Goal: Task Accomplishment & Management: Complete application form

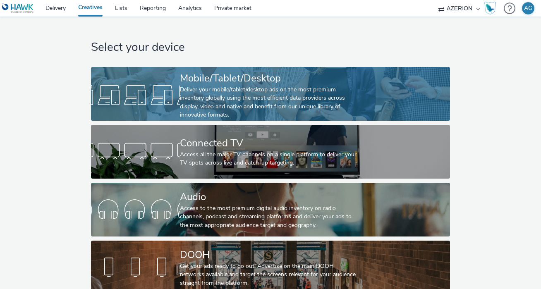
click at [200, 93] on div "Deliver your mobile/tablet/desktop ads on the most premium inventory globally u…" at bounding box center [269, 103] width 178 height 34
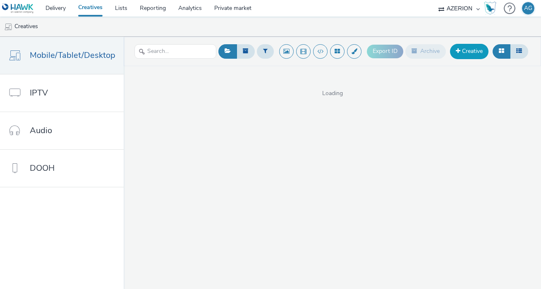
click at [462, 55] on link "Creative" at bounding box center [469, 51] width 38 height 15
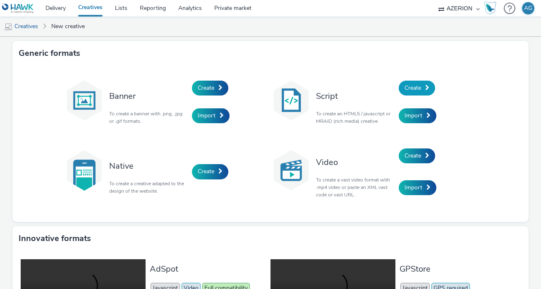
click at [415, 86] on span "Create" at bounding box center [412, 88] width 17 height 8
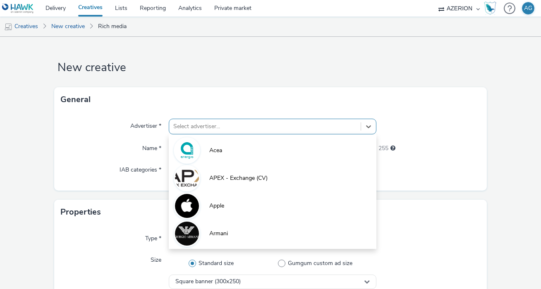
click at [205, 125] on div "Select advertiser..." at bounding box center [264, 126] width 191 height 13
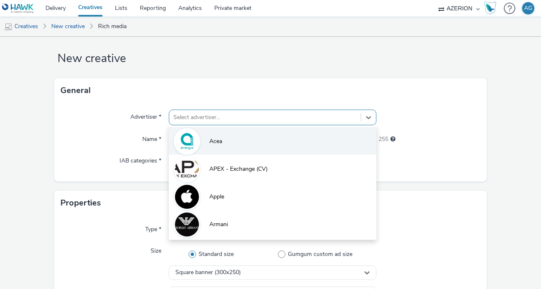
click at [224, 139] on li "Acea" at bounding box center [273, 141] width 208 height 28
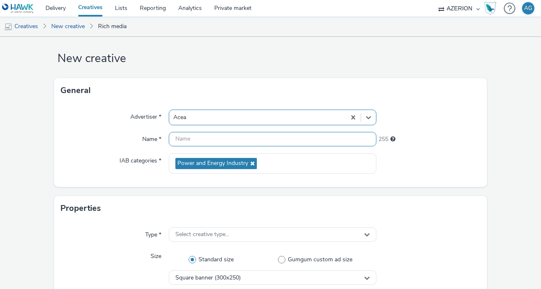
click at [217, 145] on input "text" at bounding box center [273, 139] width 208 height 14
type input "M"
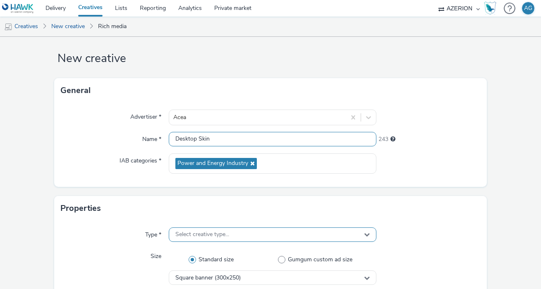
type input "Desktop Skin"
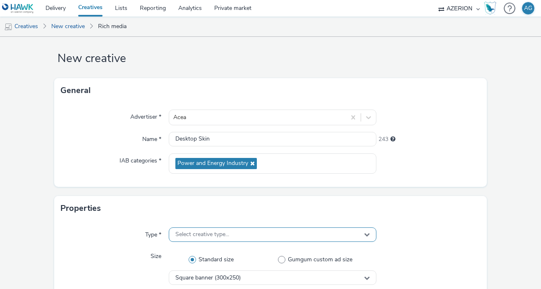
click at [192, 235] on span "Select creative type..." at bounding box center [202, 234] width 54 height 7
click at [213, 238] on span "Select creative type..." at bounding box center [202, 234] width 54 height 7
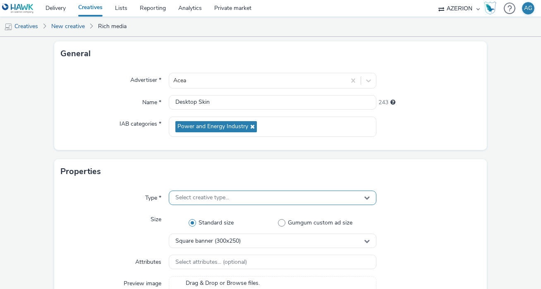
click at [217, 195] on span "Select creative type..." at bounding box center [202, 197] width 54 height 7
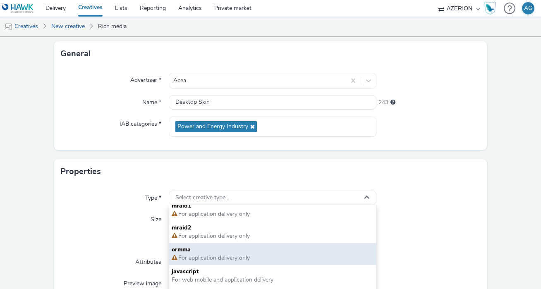
scroll to position [5, 0]
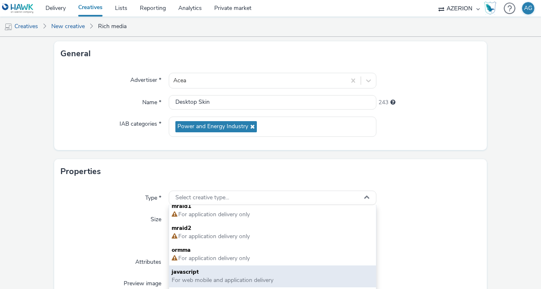
click at [212, 274] on span "javascript" at bounding box center [273, 272] width 202 height 8
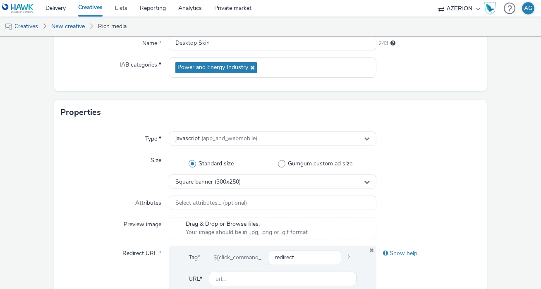
scroll to position [105, 0]
click at [234, 181] on span "Square banner (300x250)" at bounding box center [207, 182] width 65 height 7
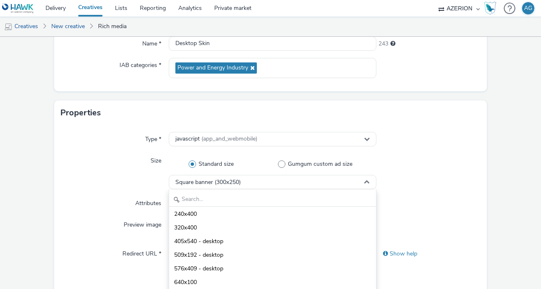
scroll to position [114, 0]
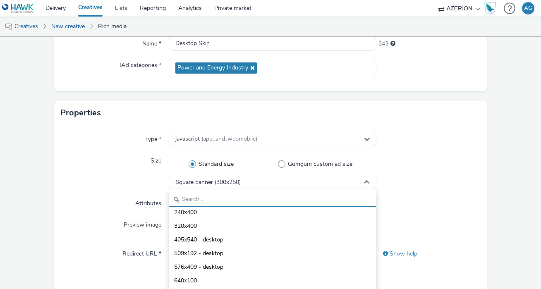
click at [223, 197] on input "text" at bounding box center [272, 199] width 207 height 14
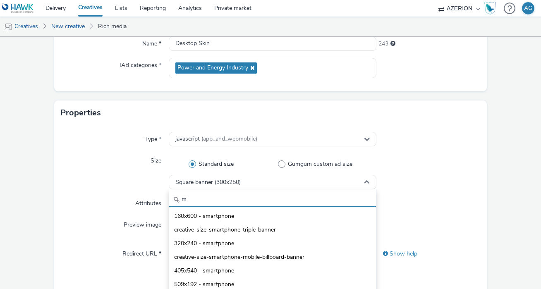
scroll to position [0, 0]
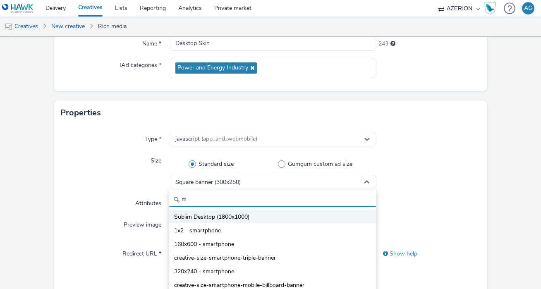
type input "m"
click at [232, 220] on span "Sublim Desktop (1800x1000)" at bounding box center [211, 217] width 75 height 8
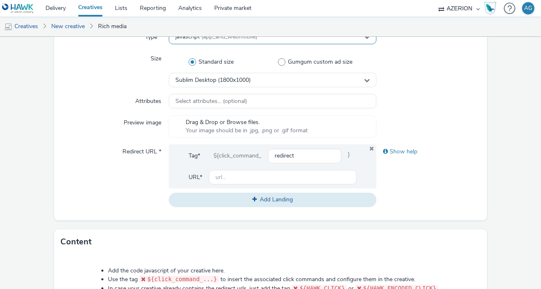
scroll to position [207, 0]
click at [248, 174] on input "text" at bounding box center [283, 176] width 148 height 14
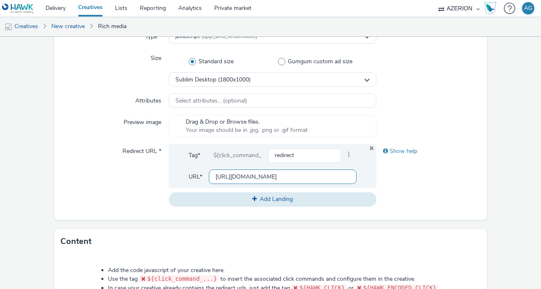
scroll to position [0, 0]
drag, startPoint x: 229, startPoint y: 178, endPoint x: 295, endPoint y: 179, distance: 65.7
click at [295, 179] on input "http://iqos.com" at bounding box center [283, 176] width 148 height 14
type input "http://acea.it"
click at [420, 198] on div "Show help" at bounding box center [428, 175] width 104 height 62
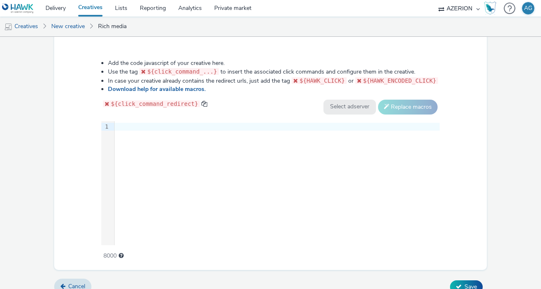
scroll to position [416, 0]
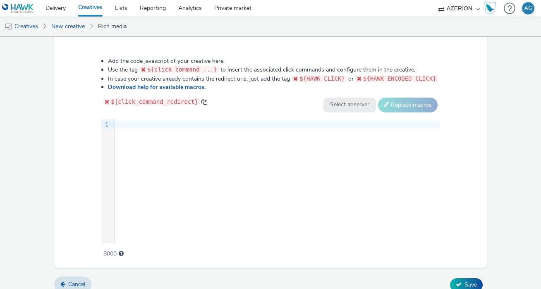
click at [154, 124] on div at bounding box center [276, 125] width 325 height 8
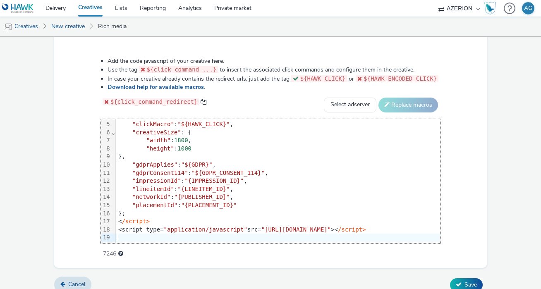
scroll to position [424, 0]
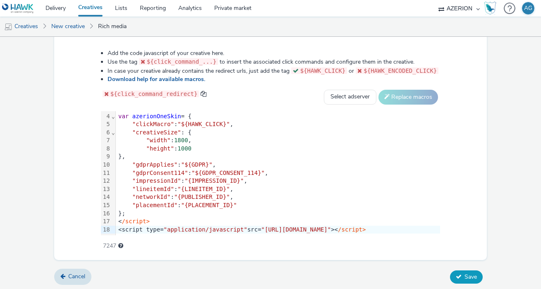
click at [469, 278] on span "Save" at bounding box center [470, 277] width 12 height 8
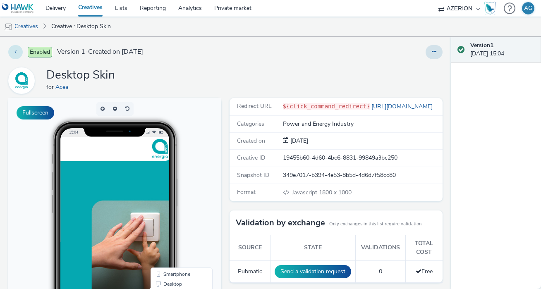
click at [17, 53] on button at bounding box center [15, 52] width 14 height 14
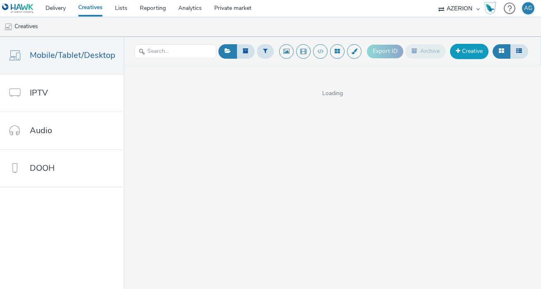
click at [478, 50] on link "Creative" at bounding box center [469, 51] width 38 height 15
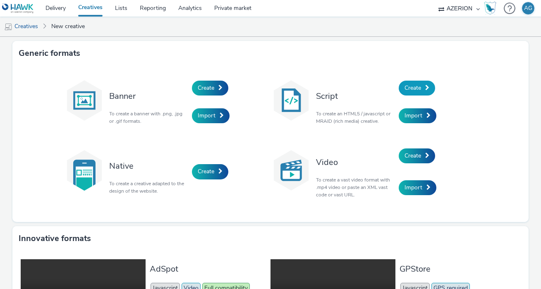
click at [414, 91] on span "Create" at bounding box center [412, 88] width 17 height 8
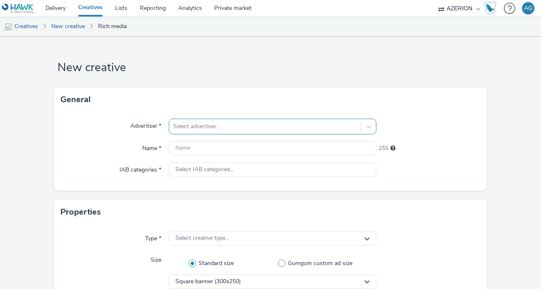
click at [201, 126] on div "Select advertiser..." at bounding box center [273, 127] width 208 height 16
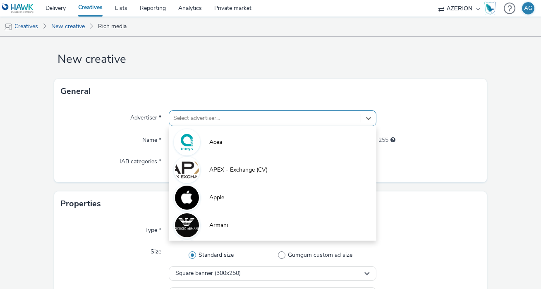
scroll to position [9, 0]
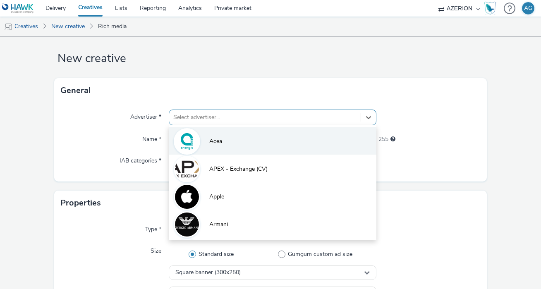
click at [209, 140] on span "Acea" at bounding box center [215, 141] width 13 height 8
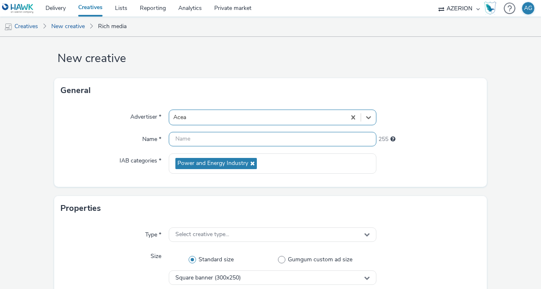
click at [205, 140] on input "text" at bounding box center [273, 139] width 208 height 14
type input "A"
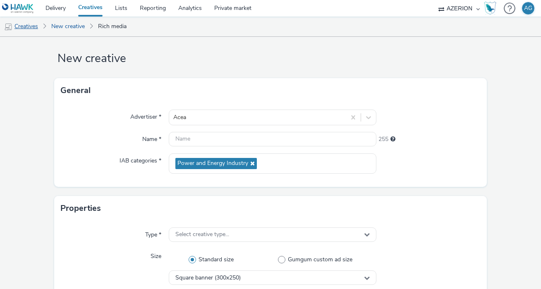
click at [35, 26] on link "Creatives" at bounding box center [21, 27] width 42 height 20
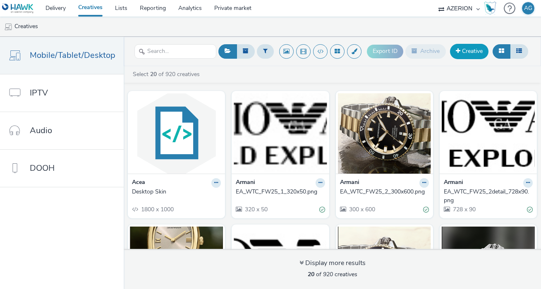
click at [475, 52] on link "Creative" at bounding box center [469, 51] width 38 height 15
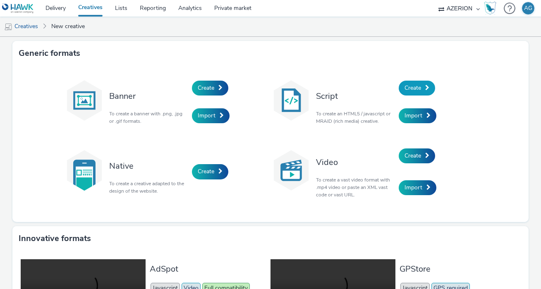
click at [423, 86] on link "Create" at bounding box center [416, 88] width 36 height 15
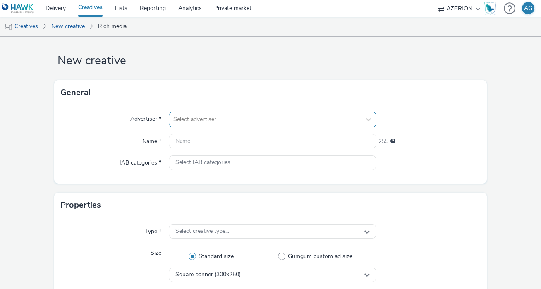
click at [232, 127] on div "option Acea focused, 1 of 10. 10 results available. Use Up and Down to choose o…" at bounding box center [273, 120] width 208 height 16
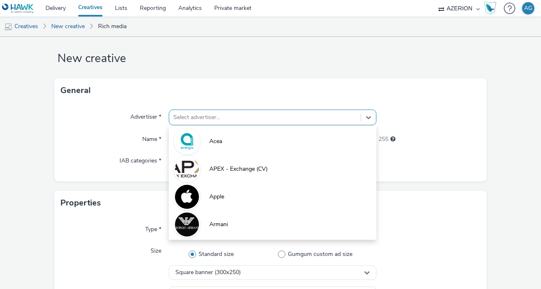
scroll to position [9, 0]
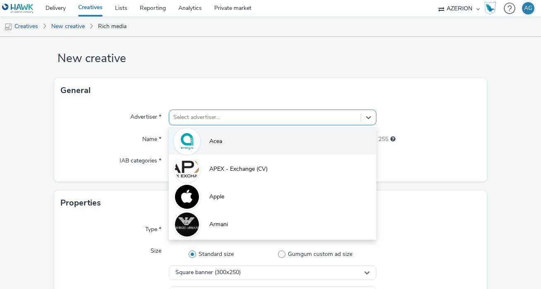
click at [227, 139] on li "Acea" at bounding box center [273, 141] width 208 height 28
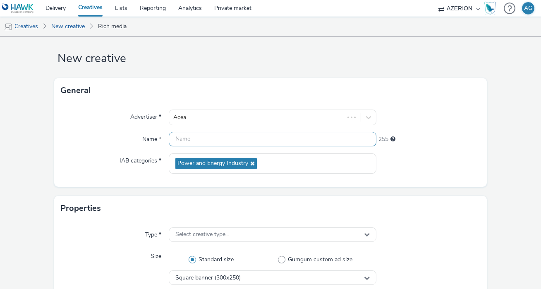
click at [215, 141] on input "text" at bounding box center [273, 139] width 208 height 14
type input "Mobile Skin"
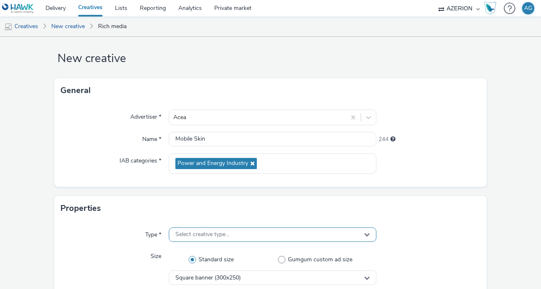
click at [207, 232] on span "Select creative type..." at bounding box center [202, 234] width 54 height 7
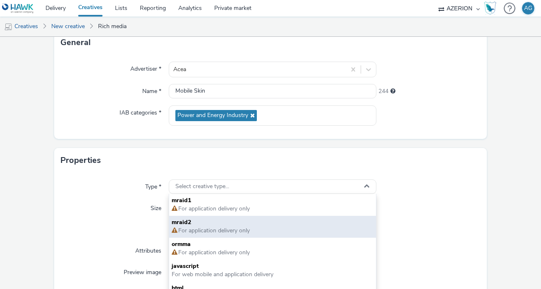
scroll to position [57, 0]
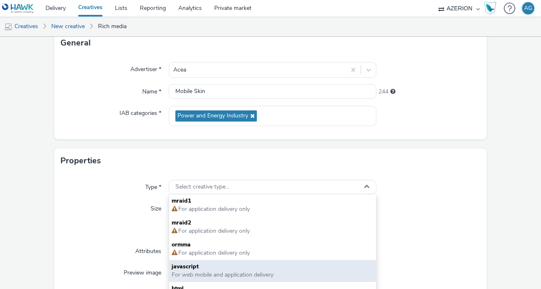
click at [208, 268] on span "javascript" at bounding box center [273, 266] width 202 height 8
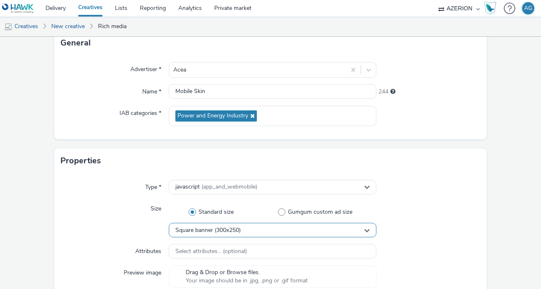
click at [247, 231] on div "Square banner (300x250)" at bounding box center [273, 230] width 208 height 14
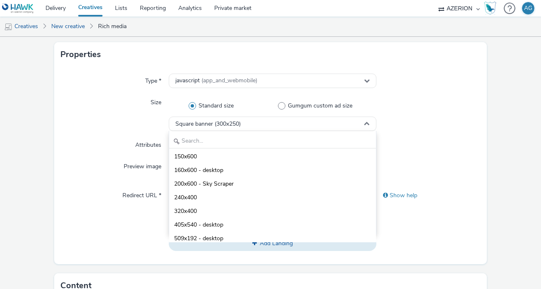
scroll to position [50, 0]
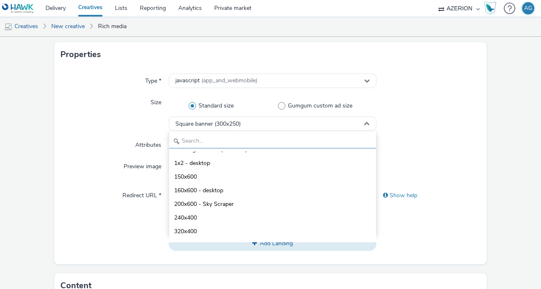
click at [239, 136] on input "text" at bounding box center [272, 141] width 207 height 14
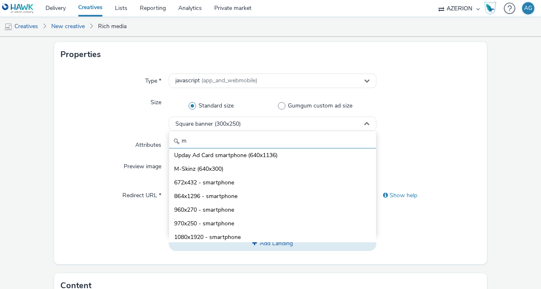
scroll to position [174, 0]
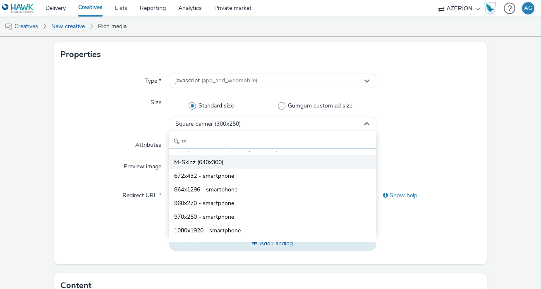
type input "m"
click at [223, 159] on span "M-Skinz (640x300)" at bounding box center [198, 162] width 49 height 8
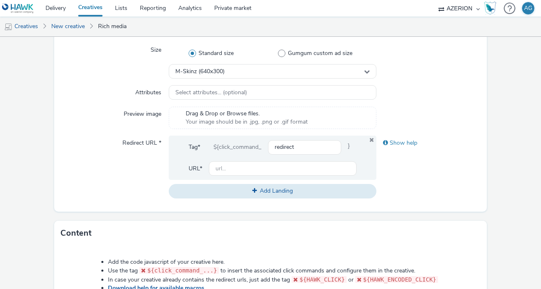
scroll to position [217, 0]
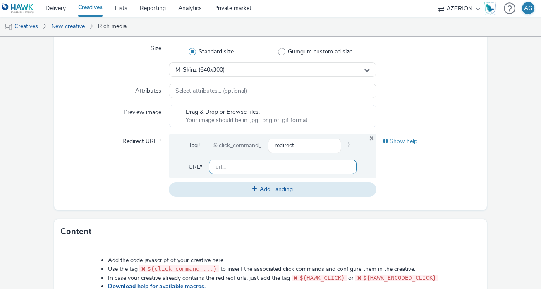
click at [233, 169] on input "text" at bounding box center [283, 167] width 148 height 14
type input "http://acea.it"
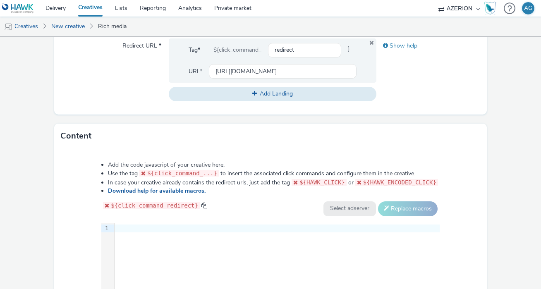
click at [212, 241] on div "9 1 ›" at bounding box center [270, 285] width 338 height 124
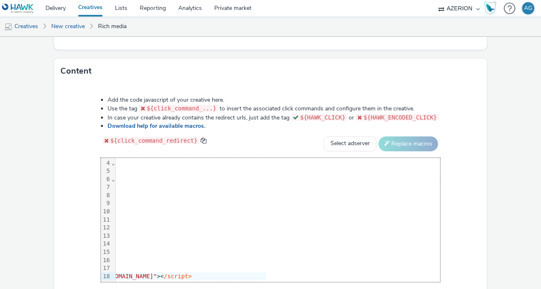
scroll to position [425, 0]
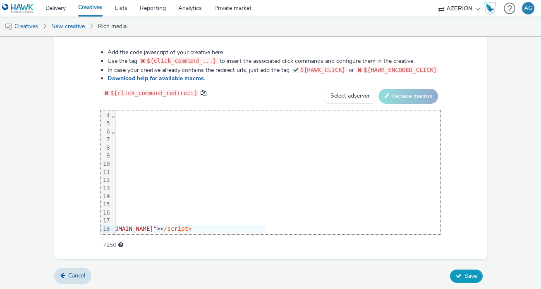
click at [461, 273] on icon at bounding box center [459, 276] width 6 height 6
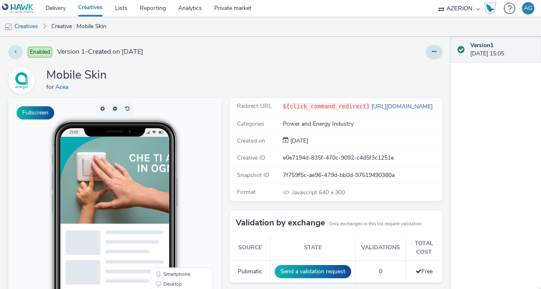
click at [16, 50] on icon at bounding box center [15, 52] width 2 height 6
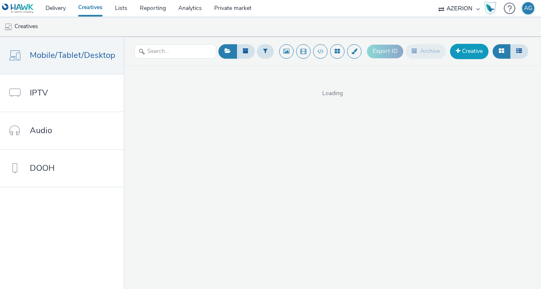
click at [477, 52] on link "Creative" at bounding box center [469, 51] width 38 height 15
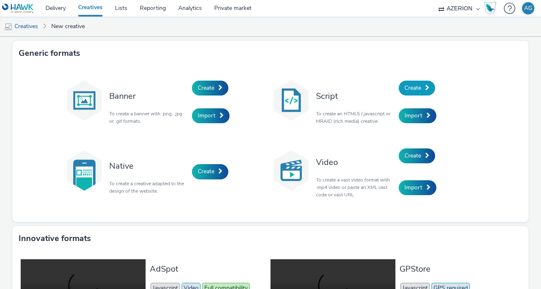
click at [424, 88] on link "Create" at bounding box center [416, 88] width 36 height 15
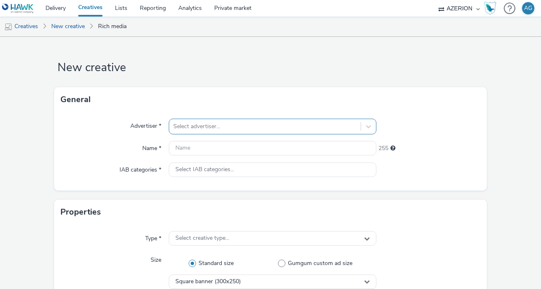
click at [198, 127] on div "Select advertiser..." at bounding box center [273, 127] width 208 height 16
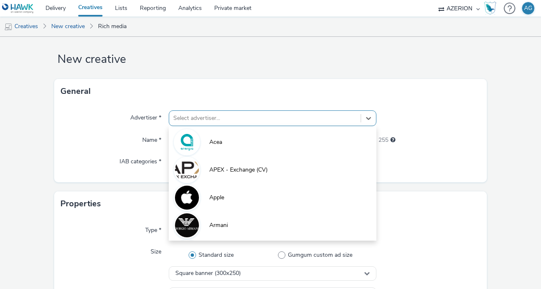
scroll to position [9, 0]
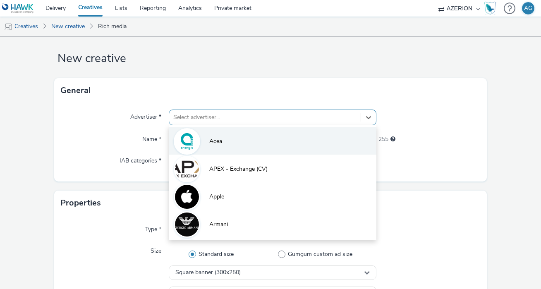
click at [204, 148] on li "Acea" at bounding box center [273, 141] width 208 height 28
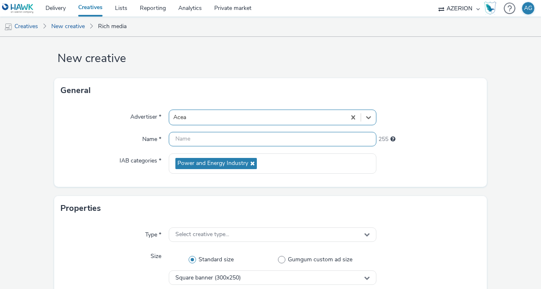
click at [205, 139] on input "text" at bounding box center [273, 139] width 208 height 14
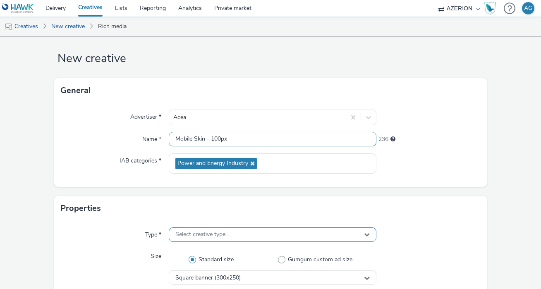
type input "Mobile Skin - 100px"
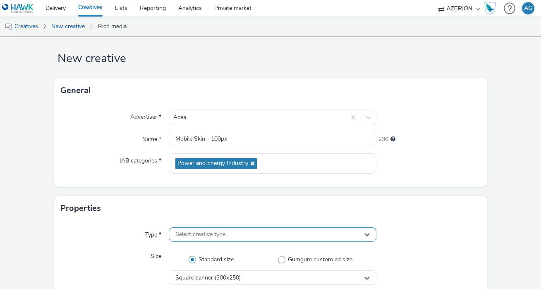
scroll to position [0, 0]
click at [199, 232] on span "Select creative type..." at bounding box center [202, 234] width 54 height 7
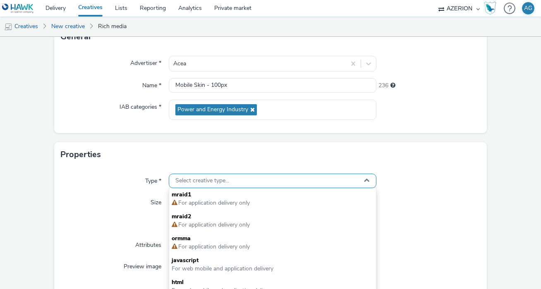
scroll to position [63, 0]
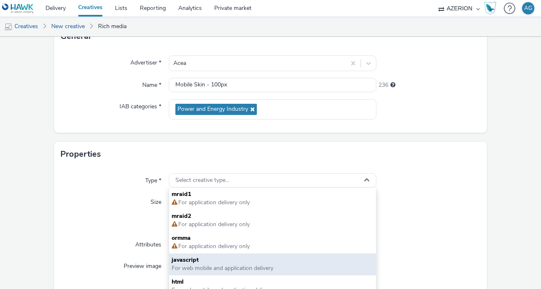
click at [192, 265] on span "For web mobile and application delivery" at bounding box center [223, 268] width 102 height 8
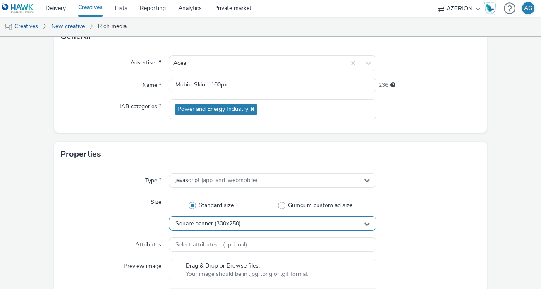
click at [194, 224] on span "Square banner (300x250)" at bounding box center [207, 223] width 65 height 7
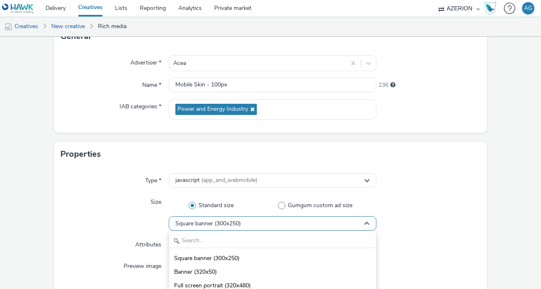
scroll to position [145, 0]
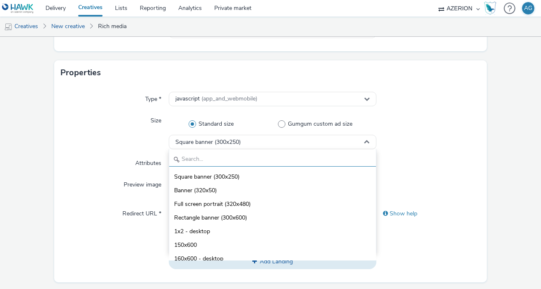
click at [205, 161] on input "text" at bounding box center [272, 159] width 207 height 14
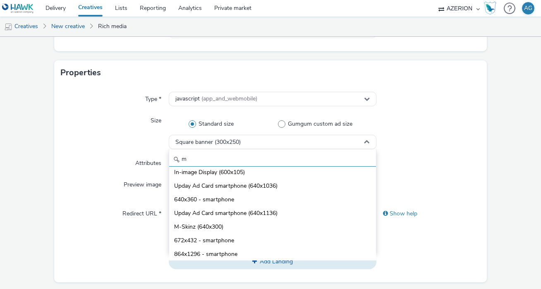
scroll to position [129, 0]
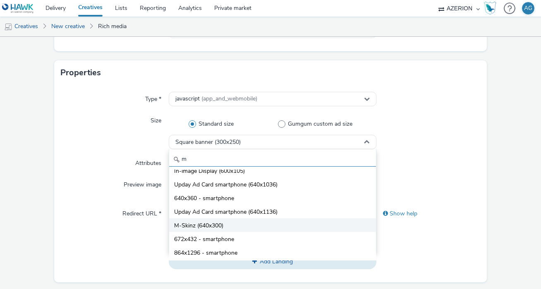
type input "m"
click at [207, 224] on span "M-Skinz (640x300)" at bounding box center [198, 226] width 49 height 8
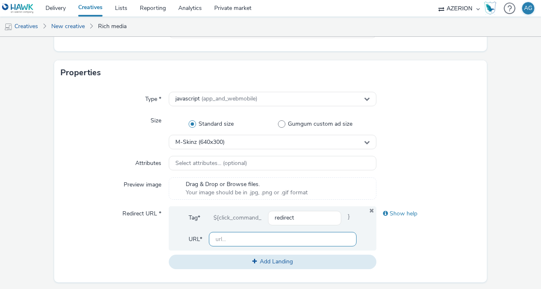
click at [243, 244] on input "text" at bounding box center [283, 239] width 148 height 14
type input "http://acea.it"
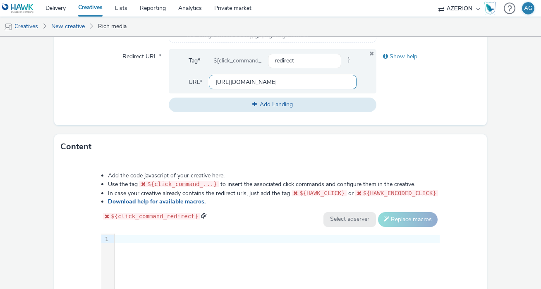
scroll to position [301, 0]
click at [169, 238] on div at bounding box center [276, 240] width 325 height 8
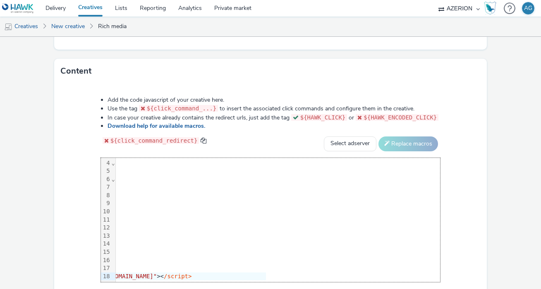
scroll to position [425, 0]
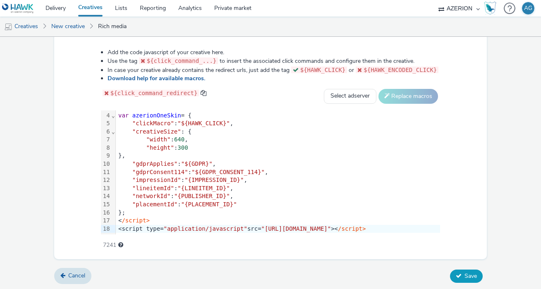
click at [471, 280] on button "Save" at bounding box center [466, 276] width 33 height 13
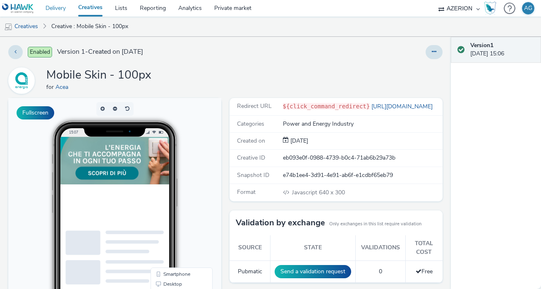
click at [57, 9] on link "Delivery" at bounding box center [55, 8] width 33 height 17
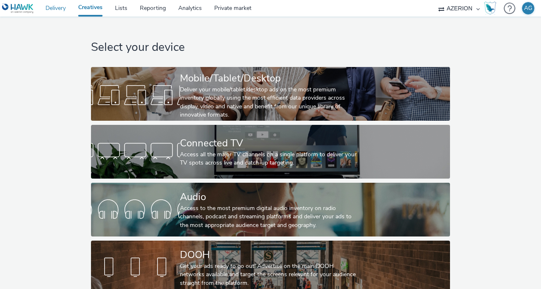
click at [63, 8] on link "Delivery" at bounding box center [55, 8] width 33 height 17
click at [54, 13] on link "Delivery" at bounding box center [55, 8] width 33 height 17
